Goal: Task Accomplishment & Management: Manage account settings

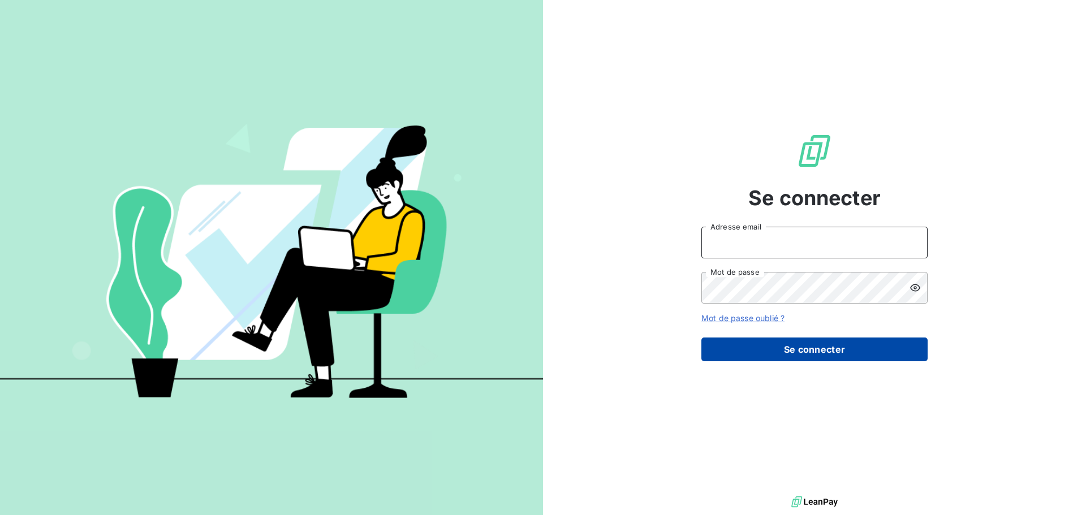
type input "antoine.auffret@groupebrochard.fr"
click at [836, 348] on button "Se connecter" at bounding box center [814, 350] width 226 height 24
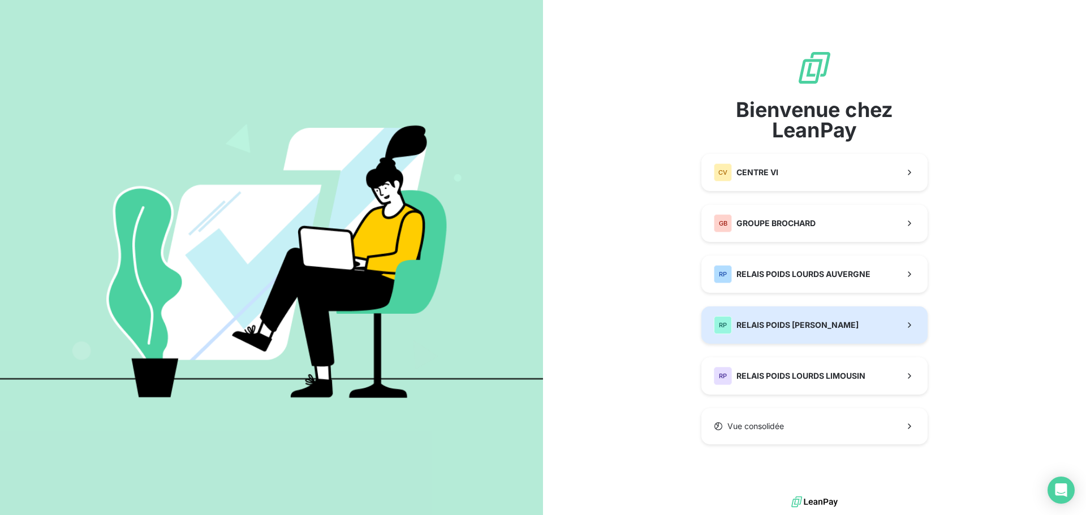
click at [830, 323] on span "RELAIS POIDS [PERSON_NAME]" at bounding box center [797, 324] width 122 height 11
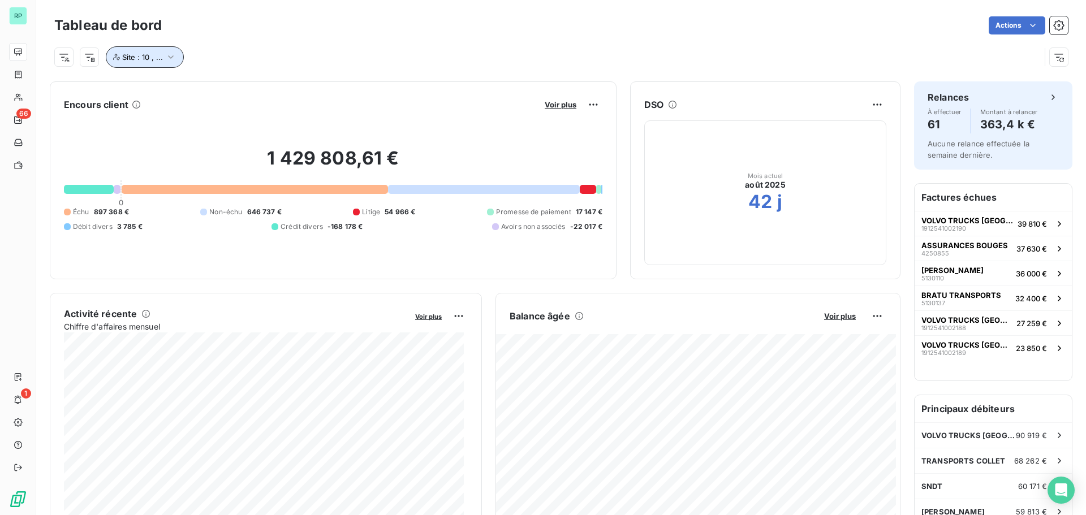
click at [173, 60] on icon "button" at bounding box center [170, 56] width 11 height 11
click at [275, 44] on div "Site : 10 , ..." at bounding box center [560, 52] width 1013 height 31
click at [173, 55] on icon "button" at bounding box center [170, 56] width 11 height 11
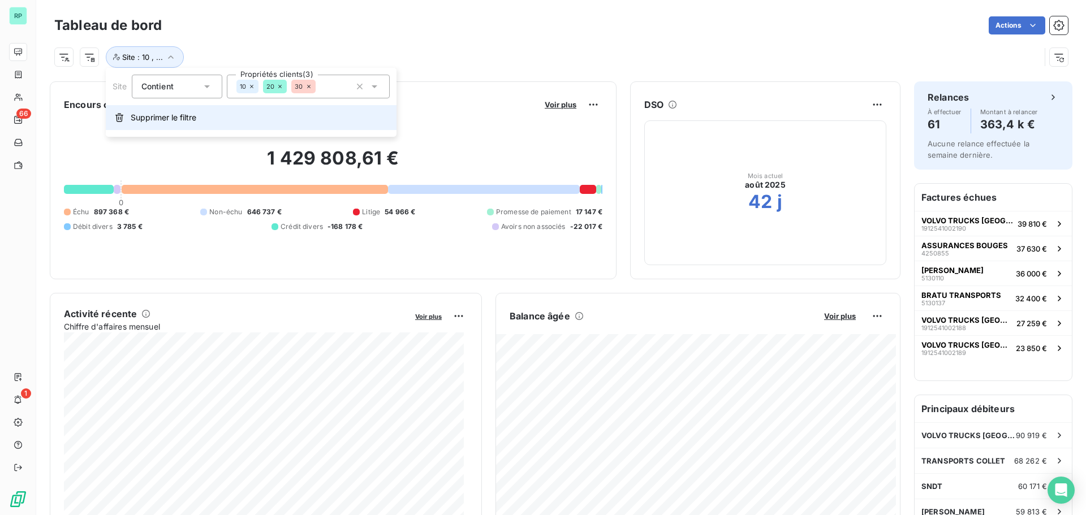
click at [177, 116] on span "Supprimer le filtre" at bounding box center [164, 117] width 66 height 11
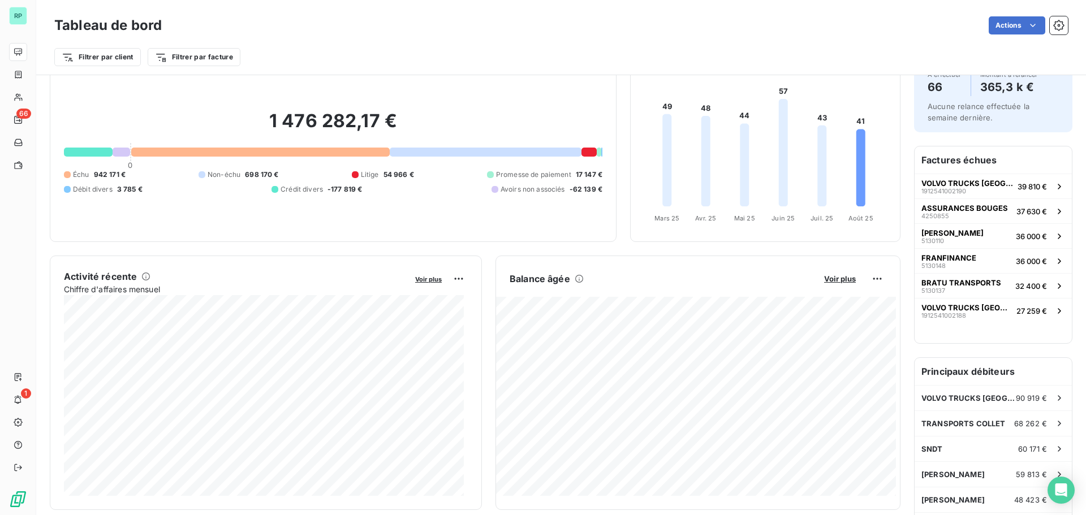
scroll to position [58, 0]
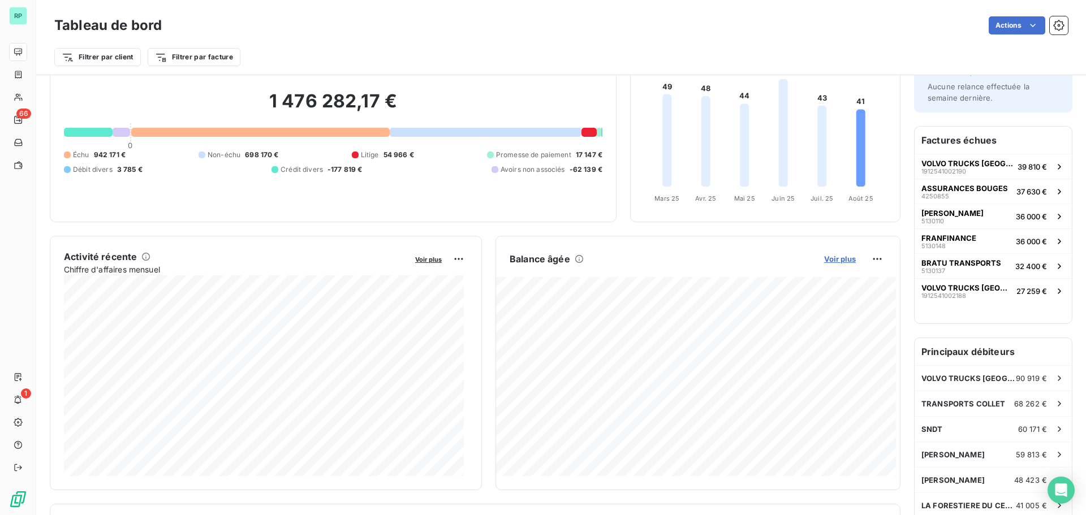
click at [828, 261] on span "Voir plus" at bounding box center [840, 258] width 32 height 9
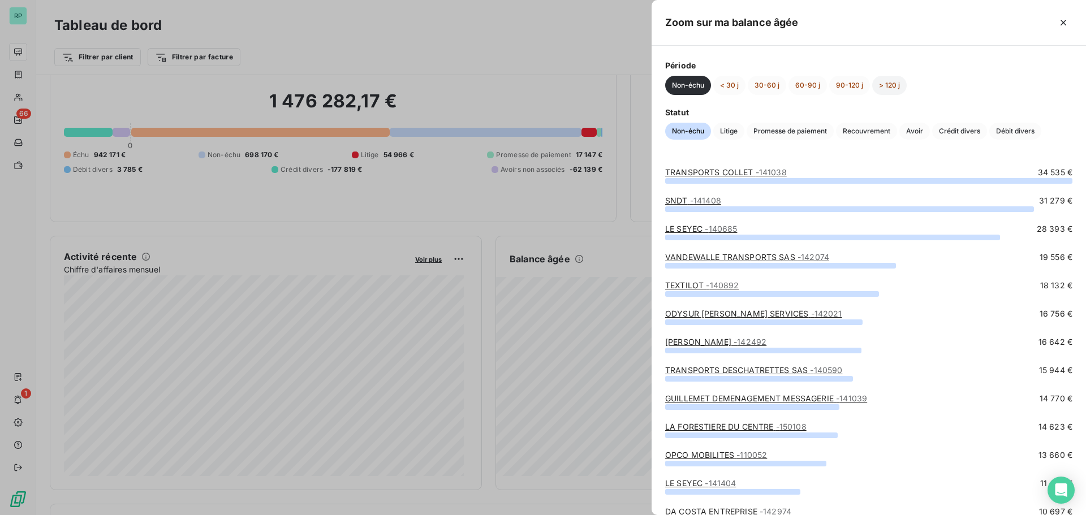
click at [888, 85] on button "> 120 j" at bounding box center [889, 85] width 34 height 19
